Goal: Transaction & Acquisition: Book appointment/travel/reservation

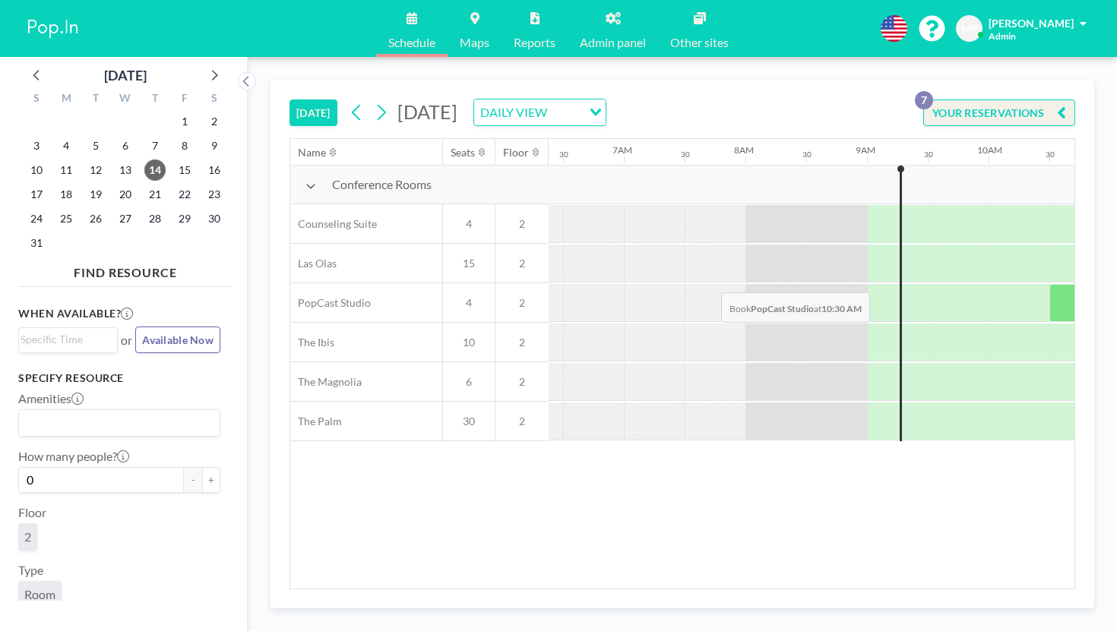
scroll to position [0, 790]
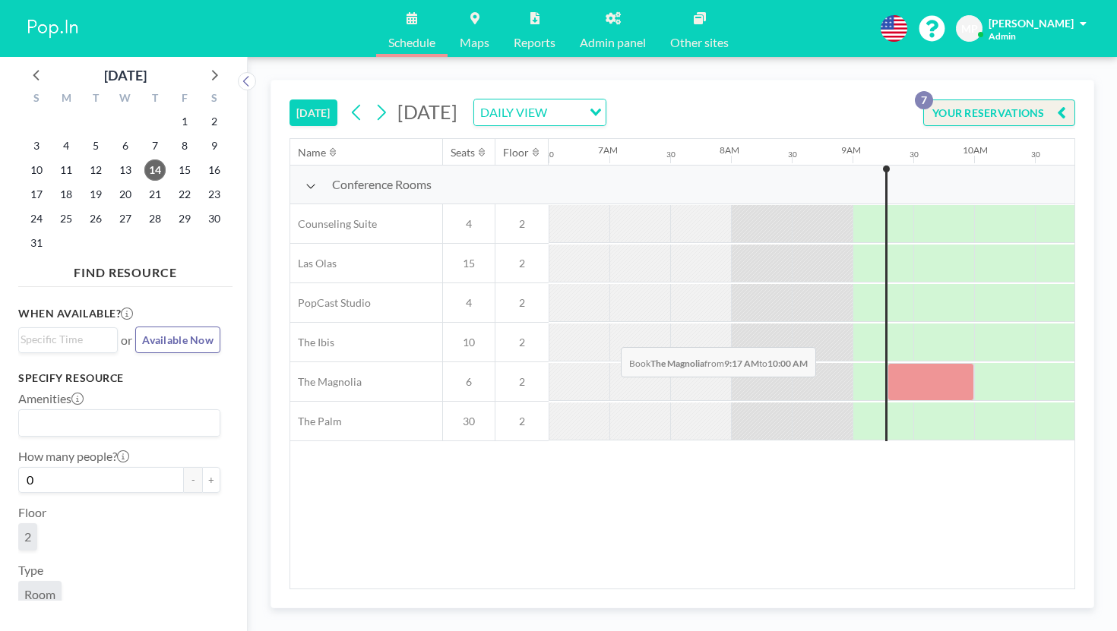
drag, startPoint x: 575, startPoint y: 310, endPoint x: 616, endPoint y: 311, distance: 41.1
click at [887, 363] on div at bounding box center [930, 382] width 87 height 38
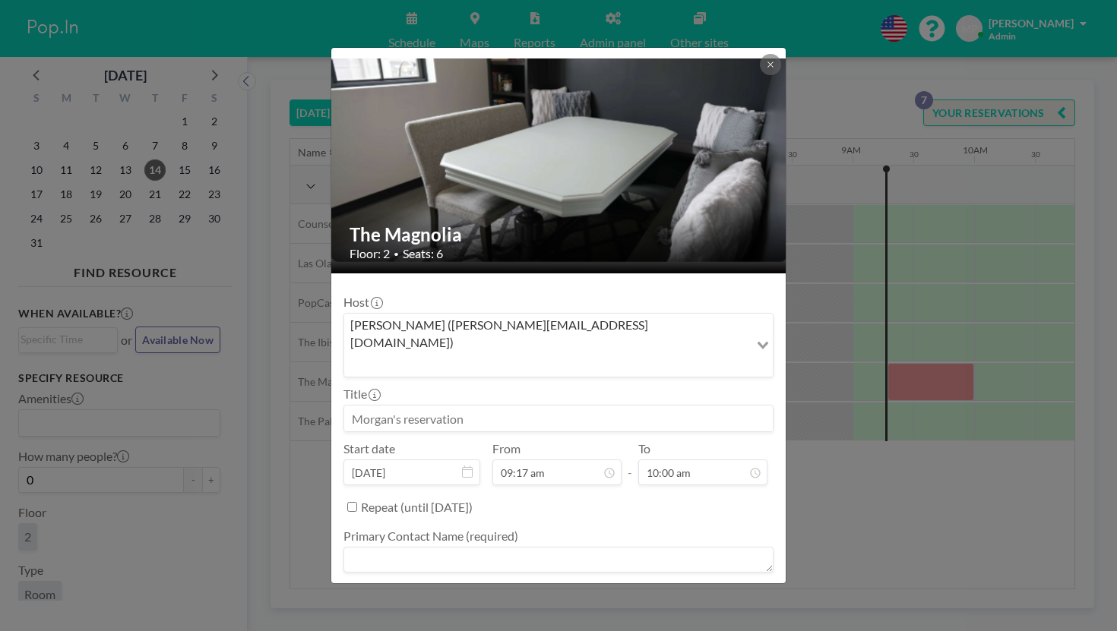
click at [811, 389] on div "The Magnolia Floor: 2 • Seats: 6 Host [PERSON_NAME] ([PERSON_NAME][EMAIL_ADDRES…" at bounding box center [558, 315] width 1117 height 631
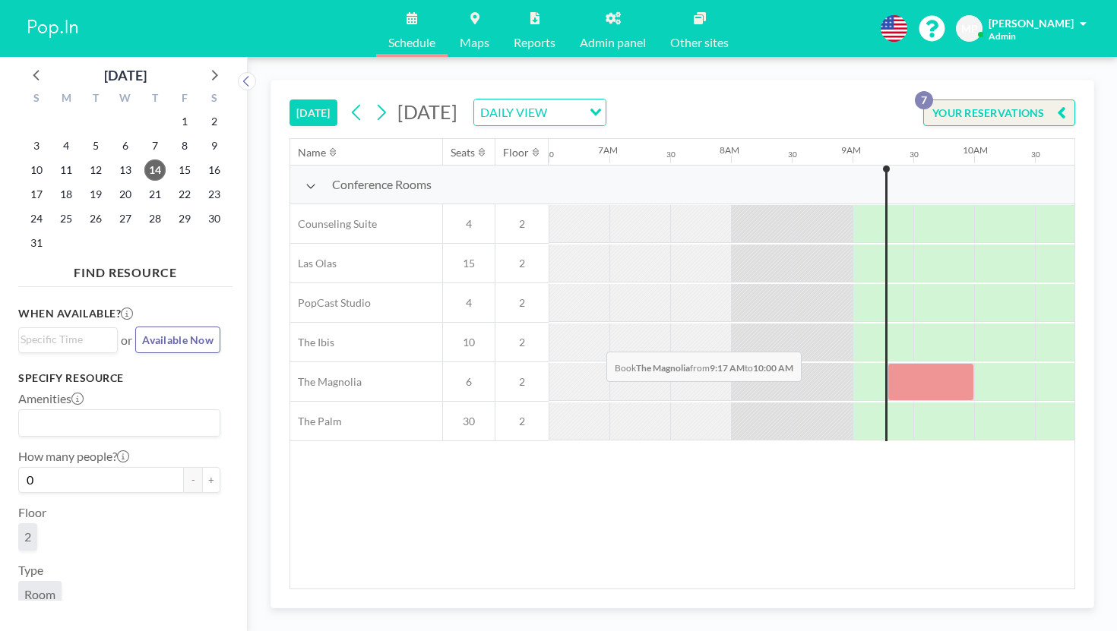
drag, startPoint x: 583, startPoint y: 316, endPoint x: 623, endPoint y: 316, distance: 39.5
click at [887, 363] on div at bounding box center [930, 382] width 87 height 38
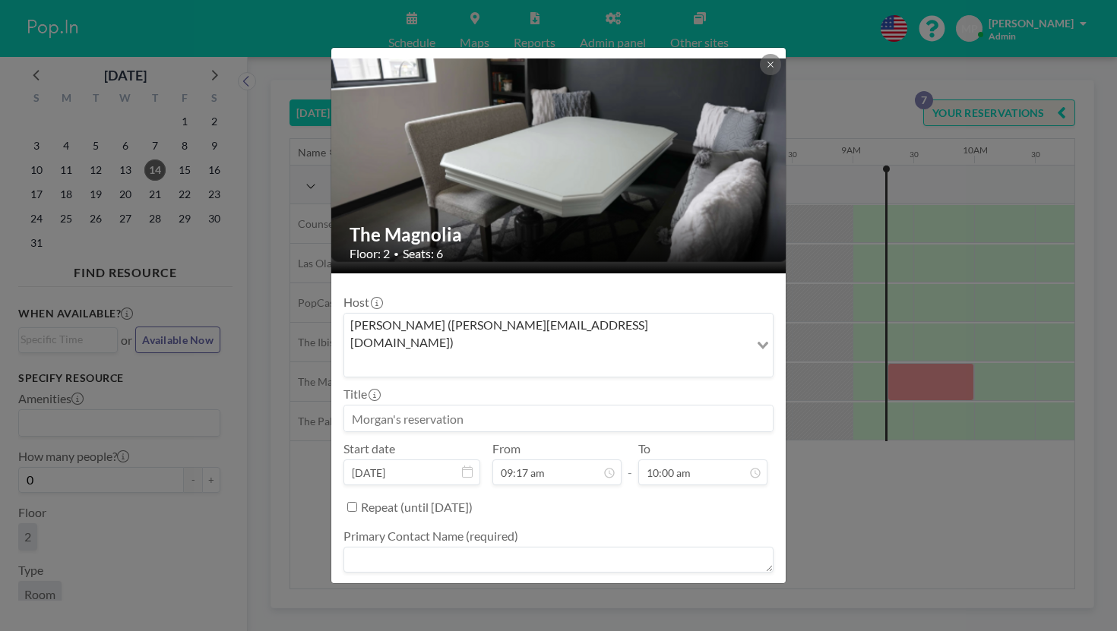
click at [525, 406] on input at bounding box center [558, 419] width 428 height 26
type input "MP"
click at [459, 547] on textarea at bounding box center [558, 560] width 430 height 26
click at [431, 603] on textarea at bounding box center [558, 616] width 430 height 26
click at [421, 547] on textarea "Mp" at bounding box center [558, 560] width 430 height 26
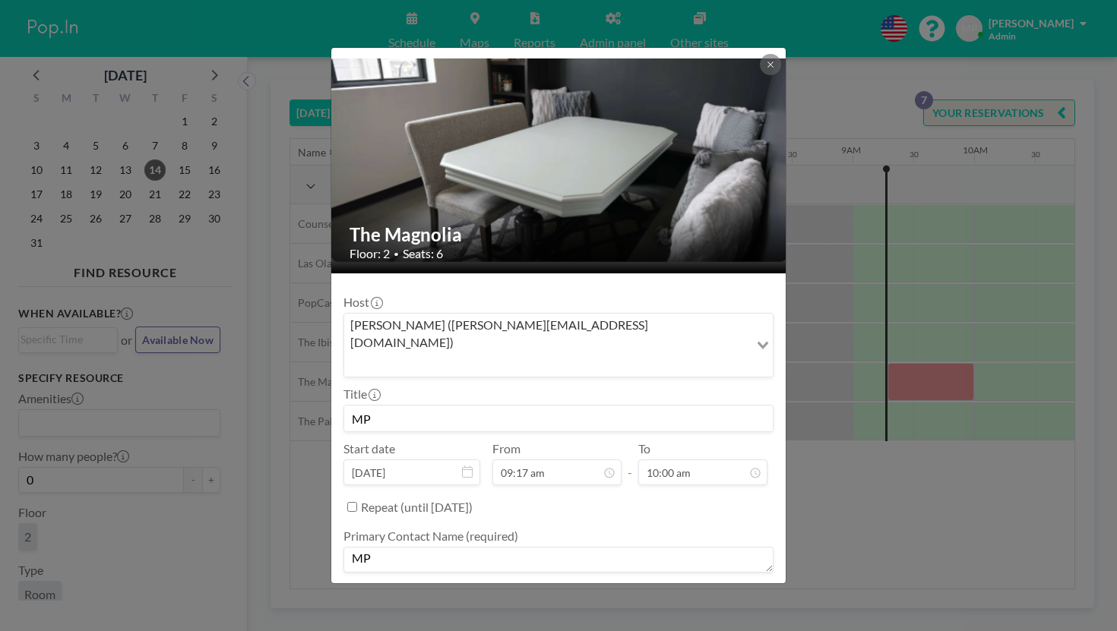
type textarea "MP"
click at [428, 603] on textarea at bounding box center [558, 616] width 430 height 26
type textarea "-"
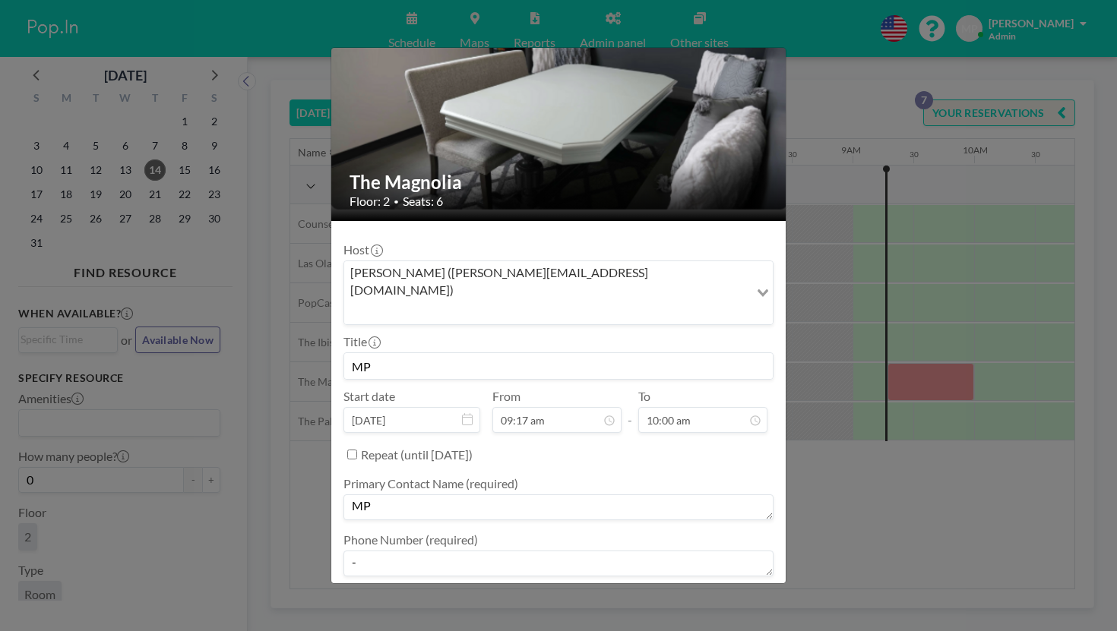
type textarea "-"
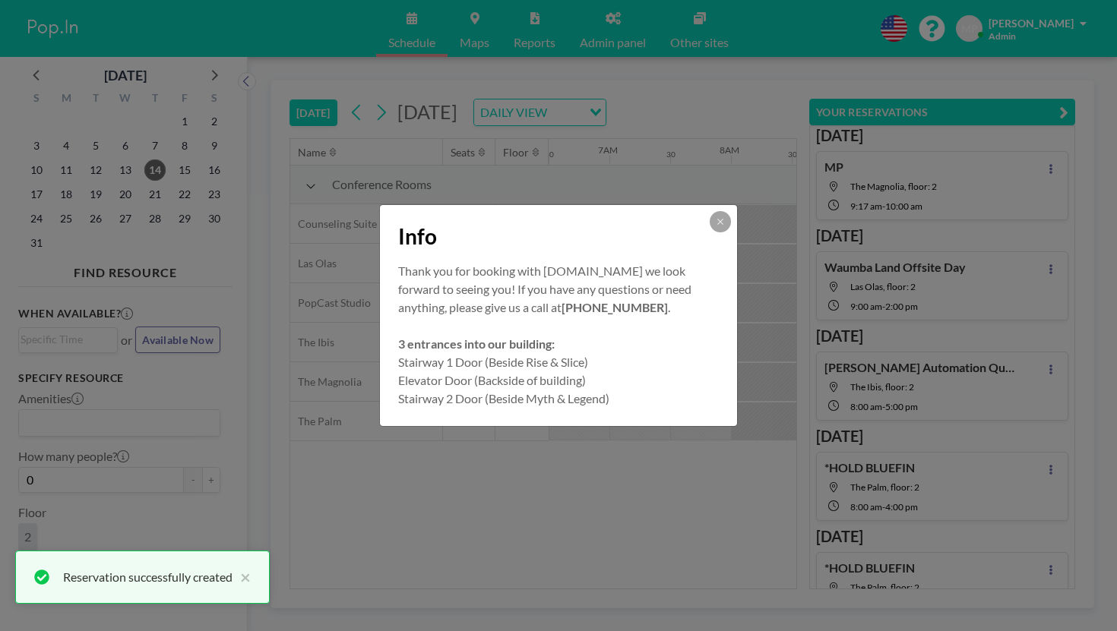
scroll to position [0, 0]
click at [716, 226] on icon at bounding box center [720, 221] width 9 height 9
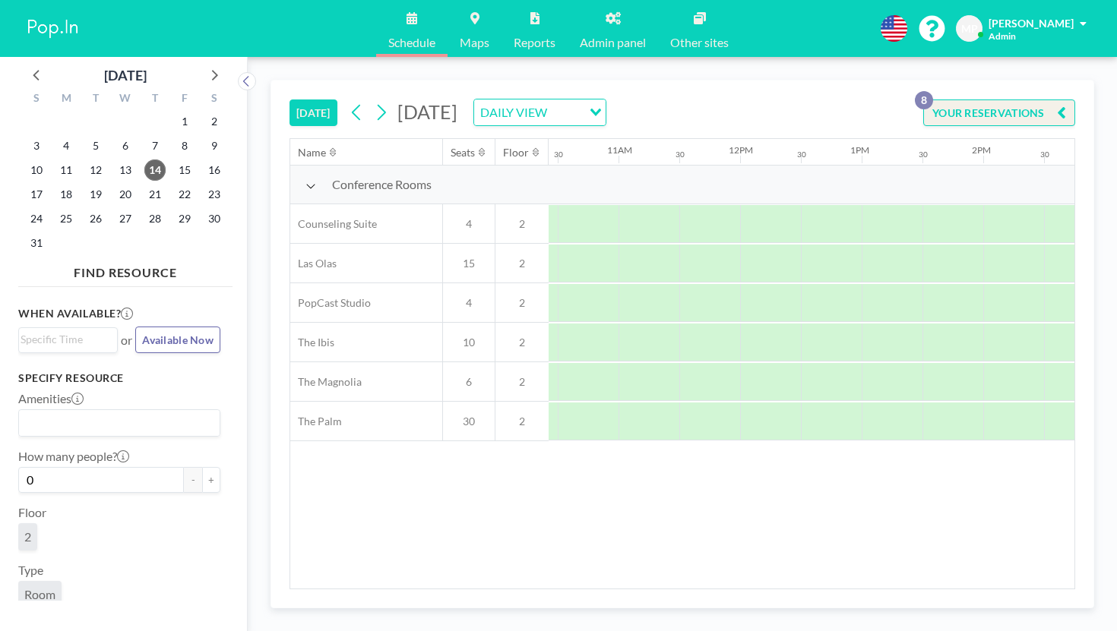
scroll to position [0, 1370]
